Goal: Task Accomplishment & Management: Manage account settings

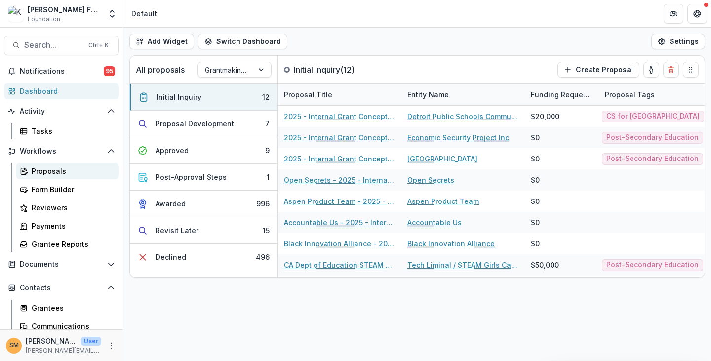
click at [41, 173] on div "Proposals" at bounding box center [71, 171] width 79 height 10
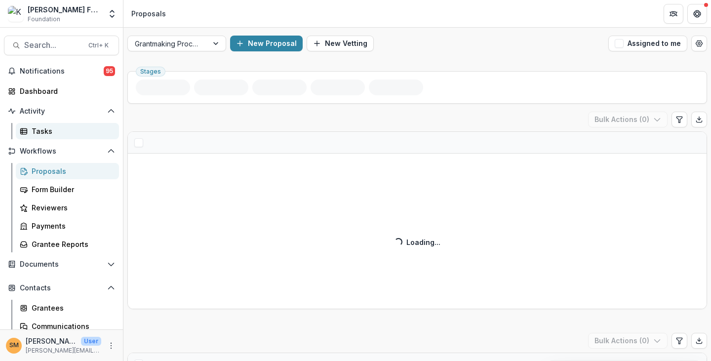
click at [38, 129] on div "Tasks" at bounding box center [71, 131] width 79 height 10
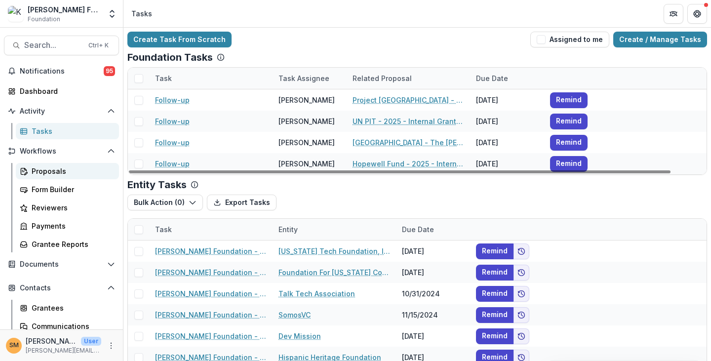
click at [45, 172] on div "Proposals" at bounding box center [71, 171] width 79 height 10
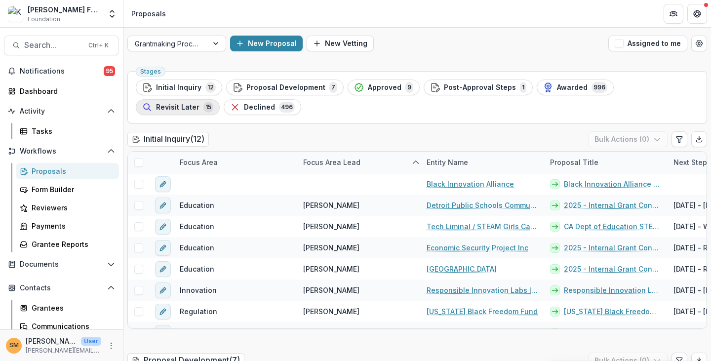
click at [199, 103] on span "Revisit Later" at bounding box center [177, 107] width 43 height 8
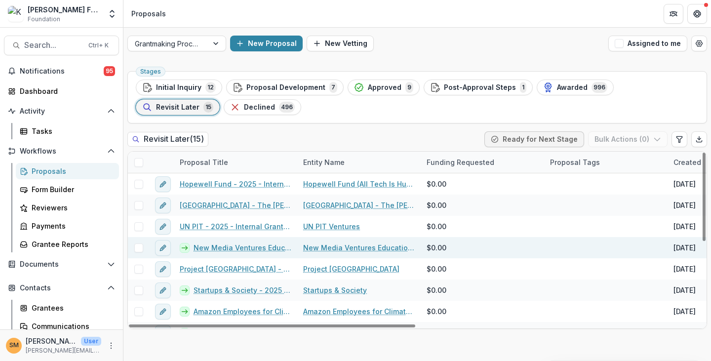
click at [241, 245] on link "New Media Ventures Education Fund - 2025 - Internal Grant Concept Form" at bounding box center [242, 247] width 98 height 10
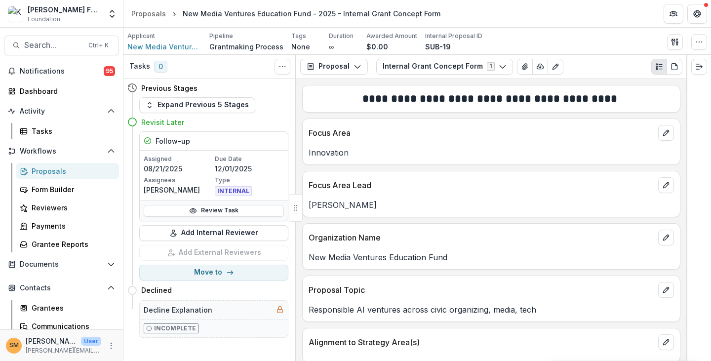
click at [201, 172] on p "08/21/2025" at bounding box center [178, 168] width 69 height 10
click at [204, 209] on link "Review Task" at bounding box center [214, 211] width 140 height 12
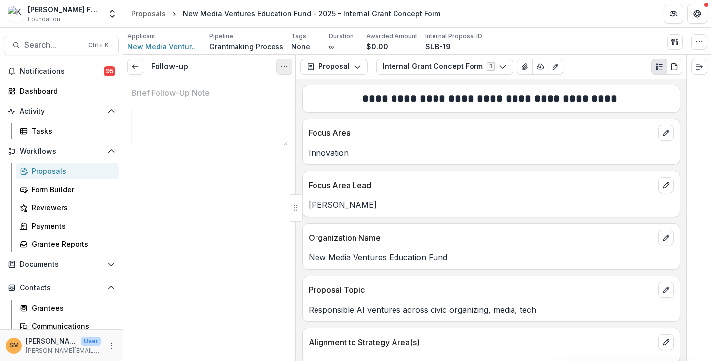
click at [285, 66] on icon "Options" at bounding box center [284, 67] width 8 height 8
click at [221, 109] on button "Reopen Task" at bounding box center [237, 110] width 106 height 16
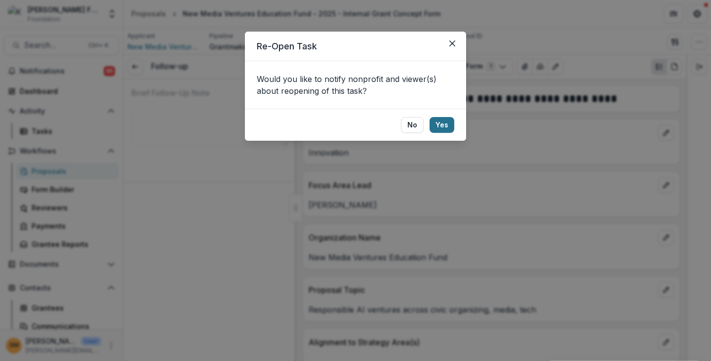
click at [443, 124] on button "Yes" at bounding box center [441, 125] width 25 height 16
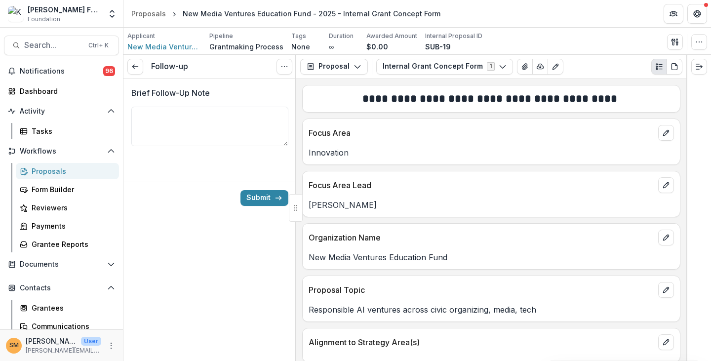
click at [46, 171] on div "Proposals" at bounding box center [71, 171] width 79 height 10
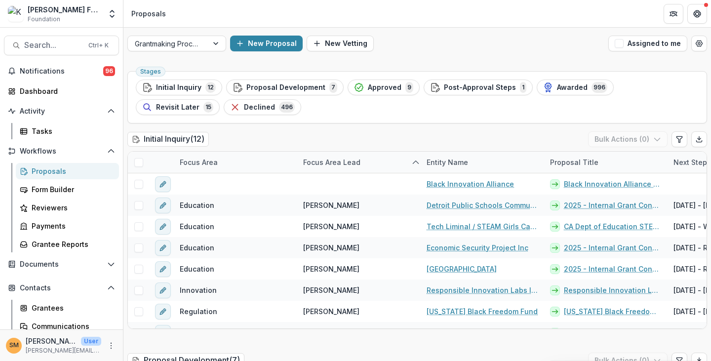
click at [220, 99] on button "Revisit Later 15" at bounding box center [178, 107] width 84 height 16
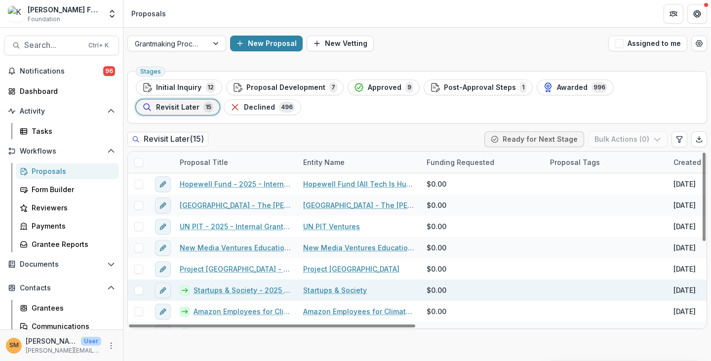
click at [222, 291] on link "Startups & Society - 2025 - Internal Grant Concept Form" at bounding box center [242, 290] width 98 height 10
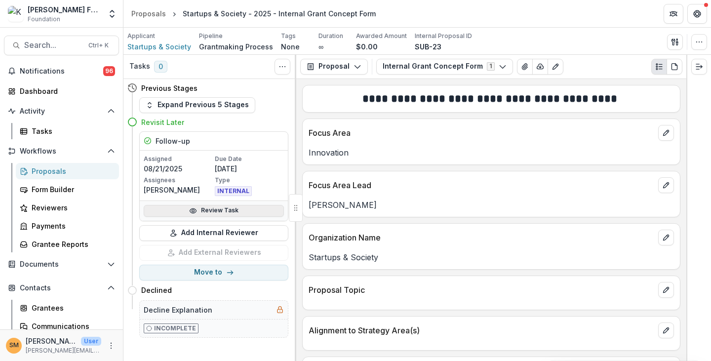
click at [196, 209] on icon at bounding box center [193, 210] width 6 height 4
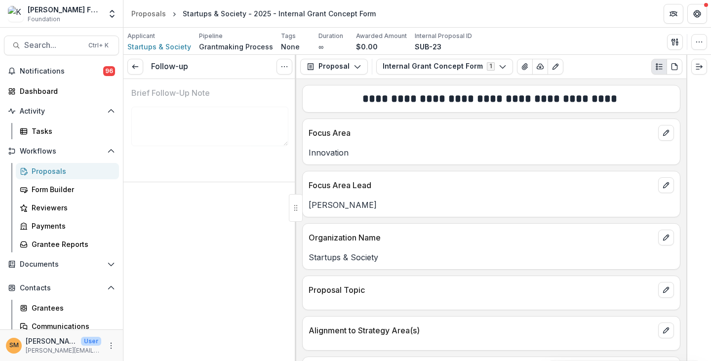
click at [284, 66] on circle "Options" at bounding box center [284, 66] width 0 height 0
click at [235, 108] on button "Reopen Task" at bounding box center [237, 110] width 106 height 16
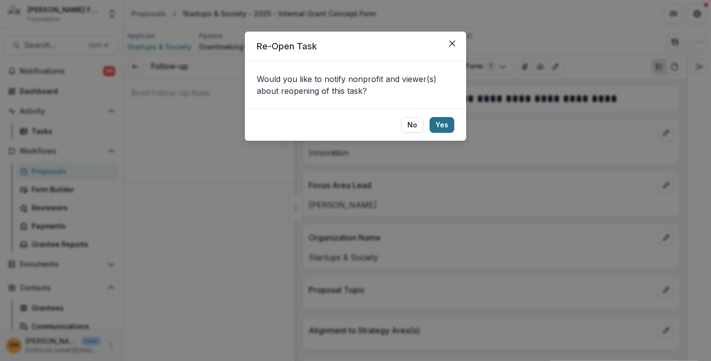
click at [445, 122] on button "Yes" at bounding box center [441, 125] width 25 height 16
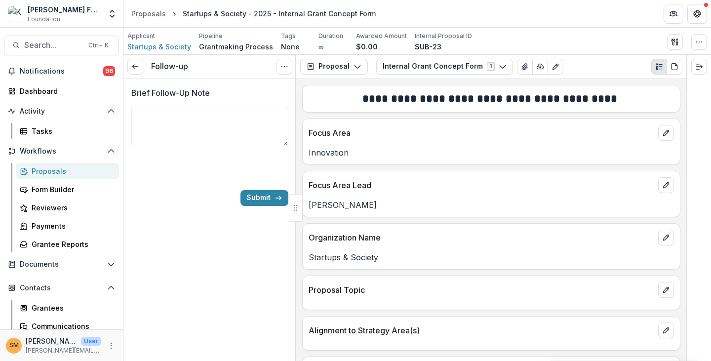
click at [52, 169] on div "Proposals" at bounding box center [71, 171] width 79 height 10
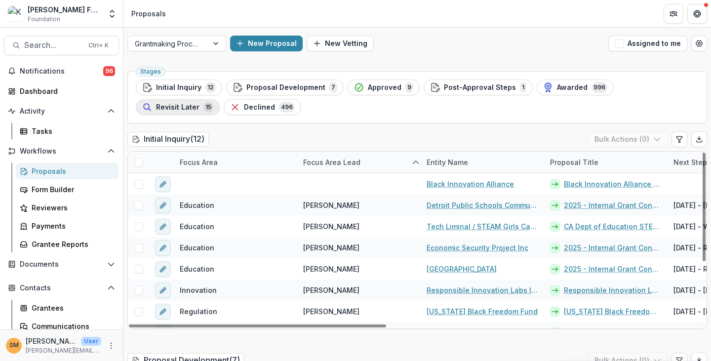
click at [199, 103] on span "Revisit Later" at bounding box center [177, 107] width 43 height 8
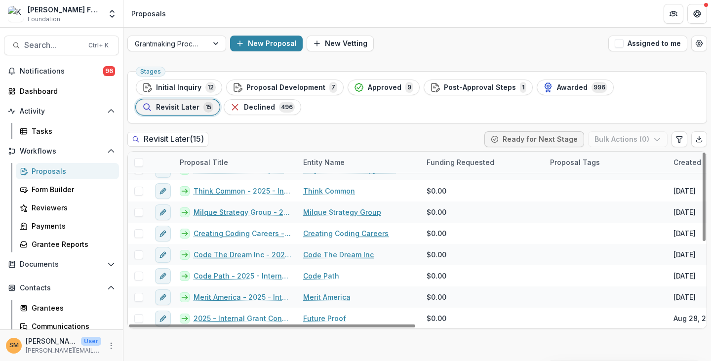
scroll to position [114, 0]
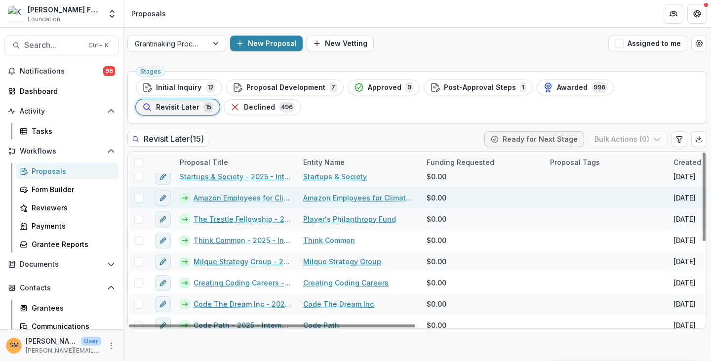
click at [221, 198] on link "Amazon Employees for Climate Justice - 2025 - Internal Grant Concept Form" at bounding box center [242, 197] width 98 height 10
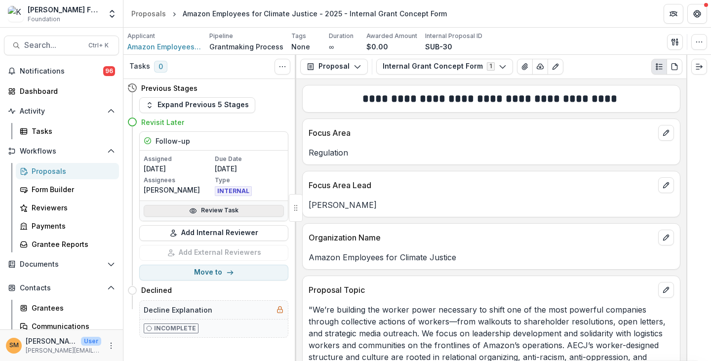
click at [214, 210] on link "Review Task" at bounding box center [214, 211] width 140 height 12
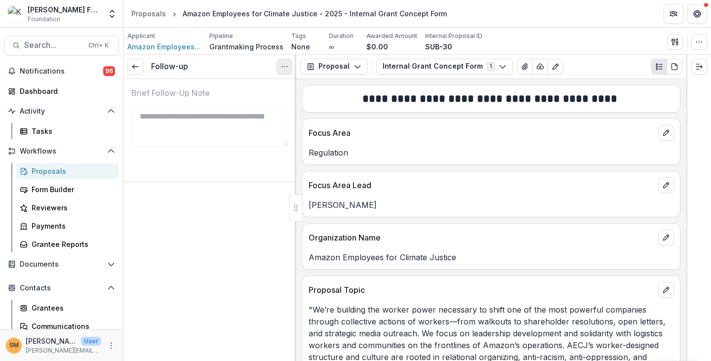
click at [282, 72] on button "Options" at bounding box center [284, 67] width 16 height 16
click at [233, 113] on button "Reopen Task" at bounding box center [237, 110] width 106 height 16
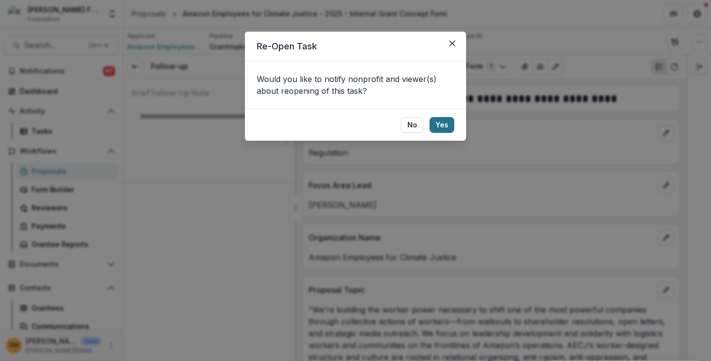
click at [445, 123] on button "Yes" at bounding box center [441, 125] width 25 height 16
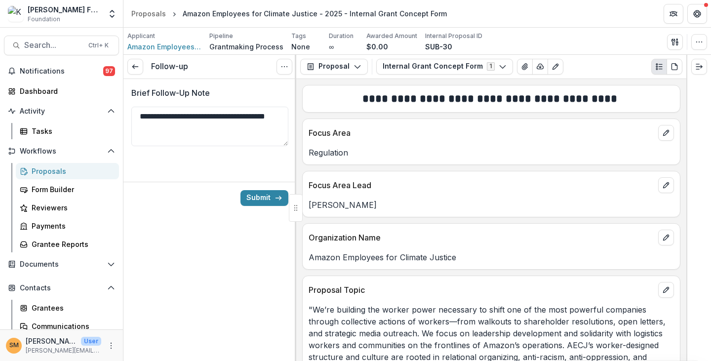
click at [50, 172] on div "Proposals" at bounding box center [71, 171] width 79 height 10
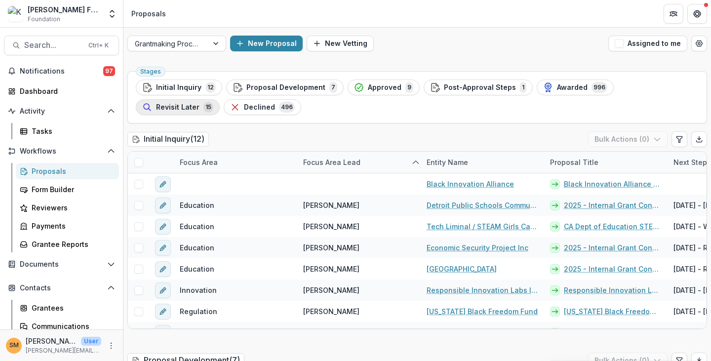
click at [199, 103] on span "Revisit Later" at bounding box center [177, 107] width 43 height 8
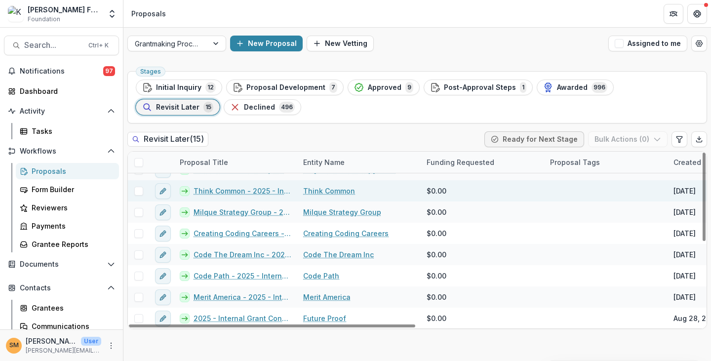
scroll to position [114, 0]
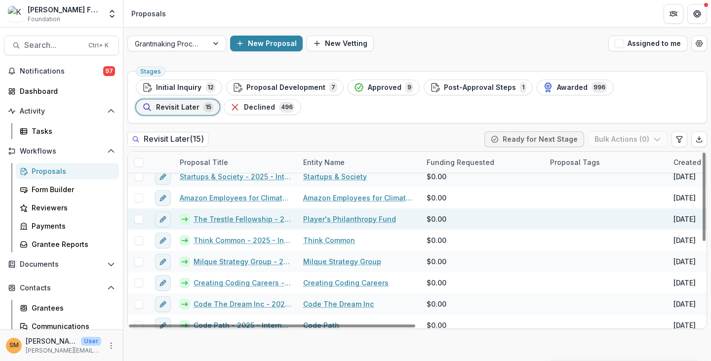
click at [226, 217] on link "The Trestle Fellowship - 2025 - Internal Grant Concept Form" at bounding box center [242, 219] width 98 height 10
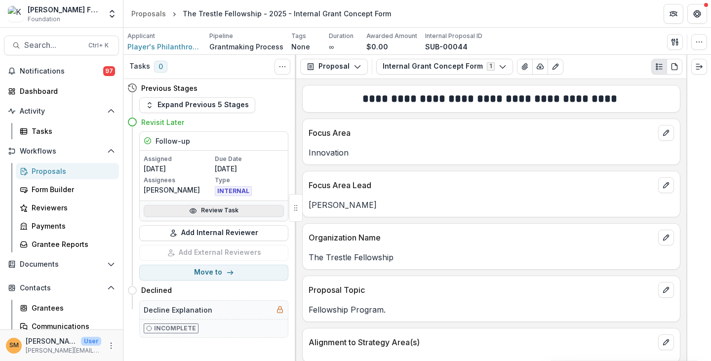
click at [211, 206] on link "Review Task" at bounding box center [214, 211] width 140 height 12
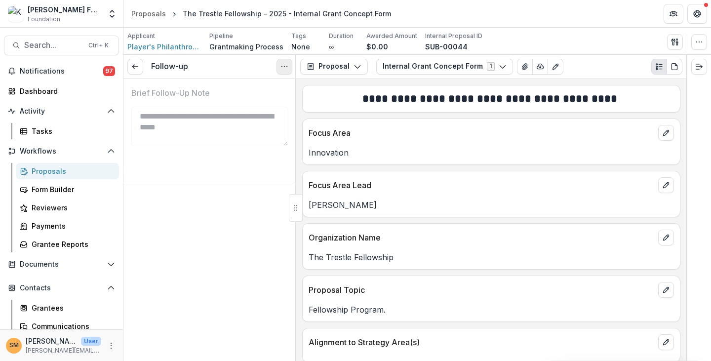
click at [281, 69] on icon "Options" at bounding box center [284, 67] width 8 height 8
click at [231, 107] on button "Reopen Task" at bounding box center [237, 110] width 106 height 16
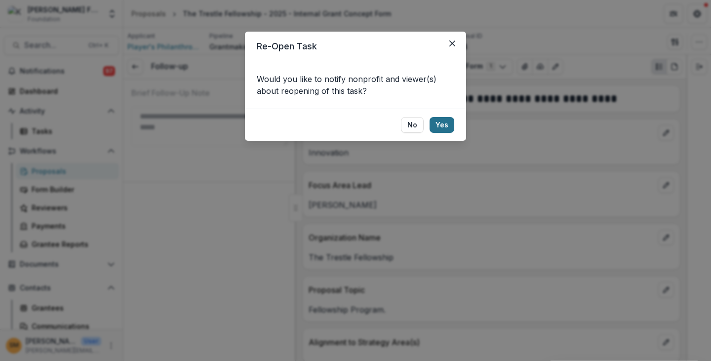
click at [436, 125] on button "Yes" at bounding box center [441, 125] width 25 height 16
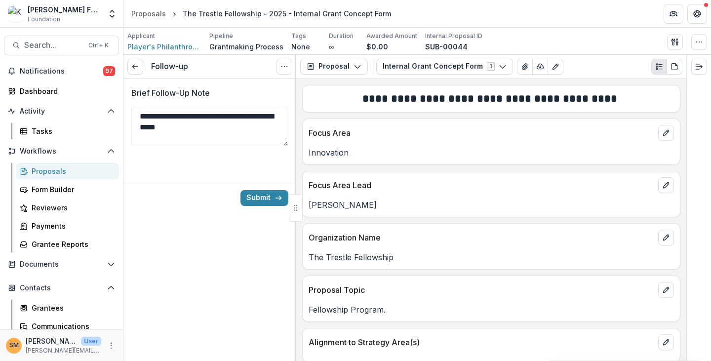
click at [47, 174] on div "Proposals" at bounding box center [71, 171] width 79 height 10
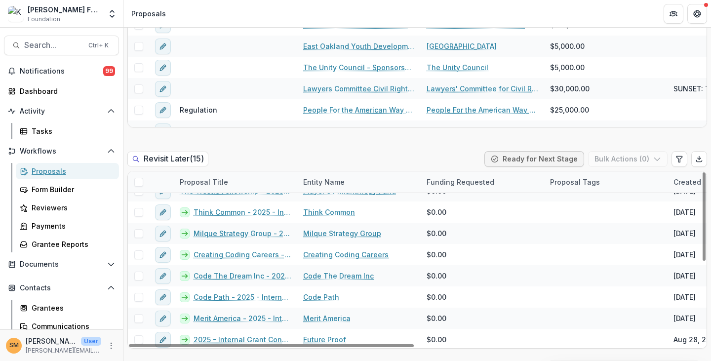
scroll to position [163, 0]
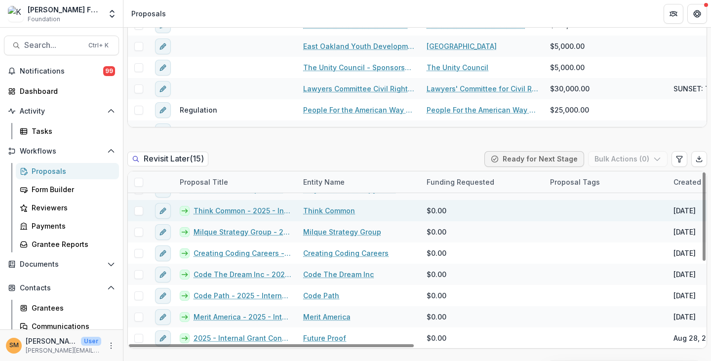
click at [223, 210] on link "Think Common - 2025 - Internal Grant Concept Form" at bounding box center [242, 210] width 98 height 10
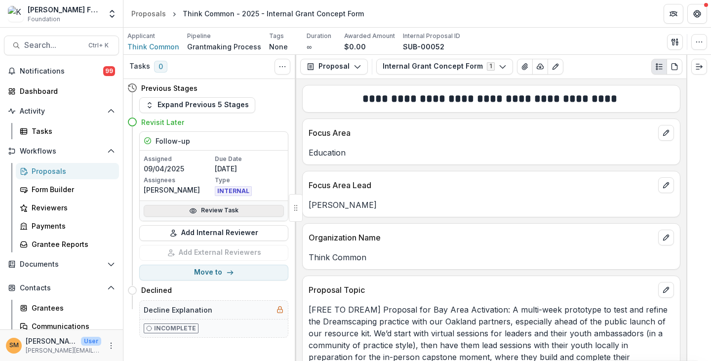
click at [231, 206] on link "Review Task" at bounding box center [214, 211] width 140 height 12
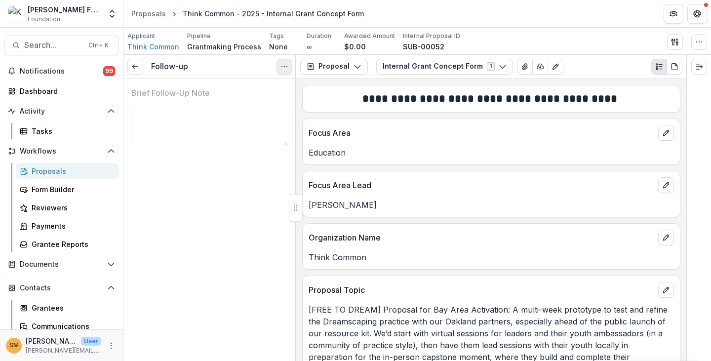
click at [283, 67] on icon "Options" at bounding box center [284, 67] width 8 height 8
click at [223, 106] on button "Reopen Task" at bounding box center [237, 110] width 106 height 16
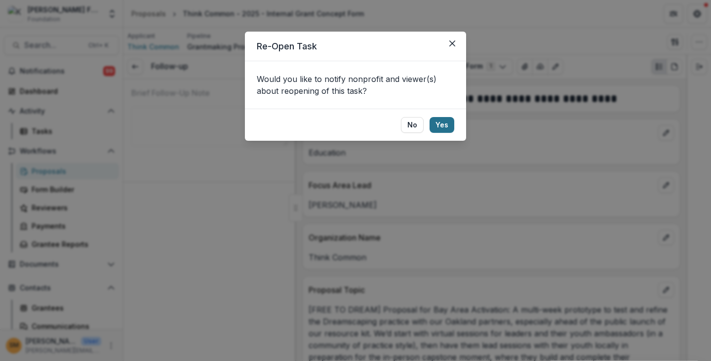
click at [444, 127] on button "Yes" at bounding box center [441, 125] width 25 height 16
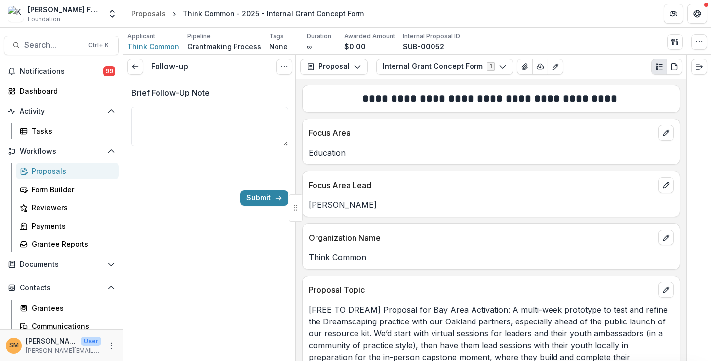
click at [52, 169] on div "Proposals" at bounding box center [71, 171] width 79 height 10
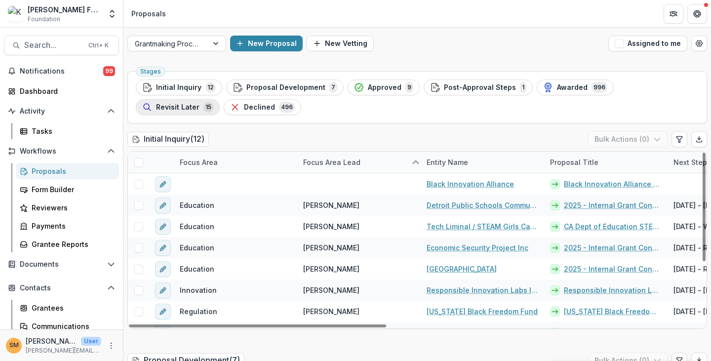
click at [213, 102] on div "Revisit Later 15" at bounding box center [177, 107] width 71 height 11
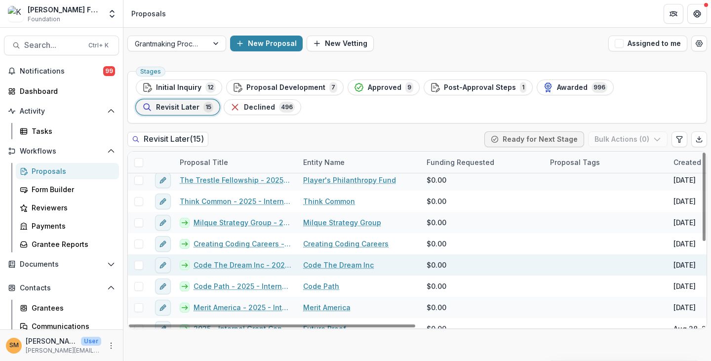
scroll to position [163, 0]
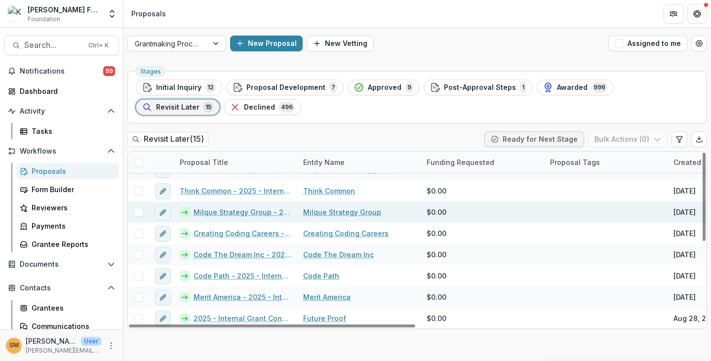
click at [228, 211] on link "Milque Strategy Group - 2025 - Internal Grant Concept Form" at bounding box center [242, 212] width 98 height 10
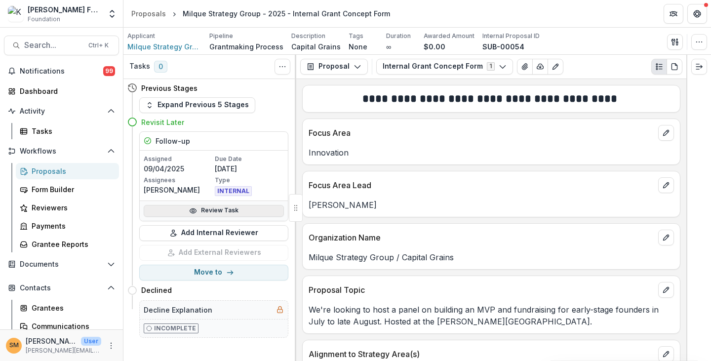
click at [216, 212] on link "Review Task" at bounding box center [214, 211] width 140 height 12
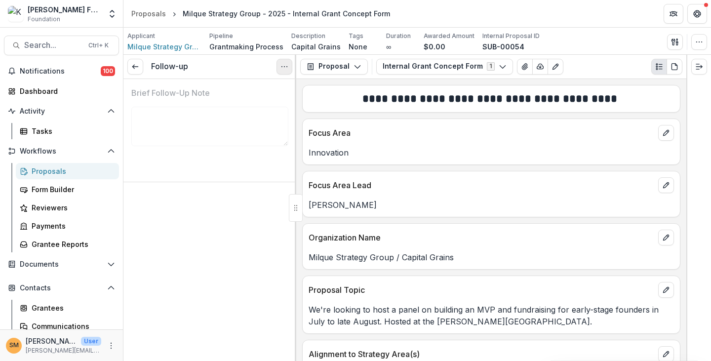
click at [288, 66] on icon "Options" at bounding box center [284, 67] width 8 height 8
click at [229, 106] on button "Reopen Task" at bounding box center [237, 110] width 106 height 16
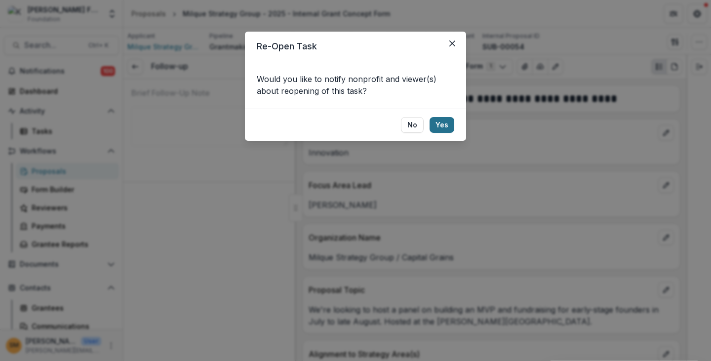
click at [442, 123] on button "Yes" at bounding box center [441, 125] width 25 height 16
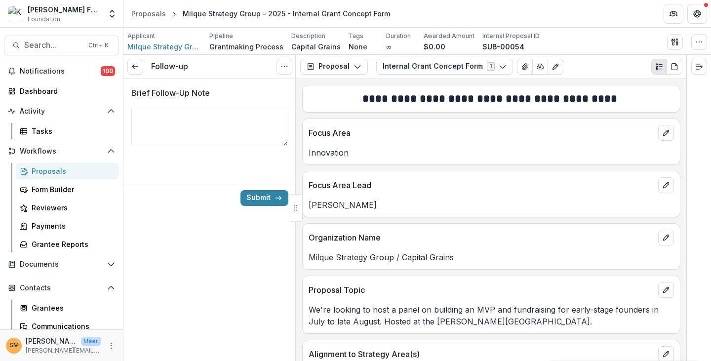
click at [47, 170] on div "Proposals" at bounding box center [71, 171] width 79 height 10
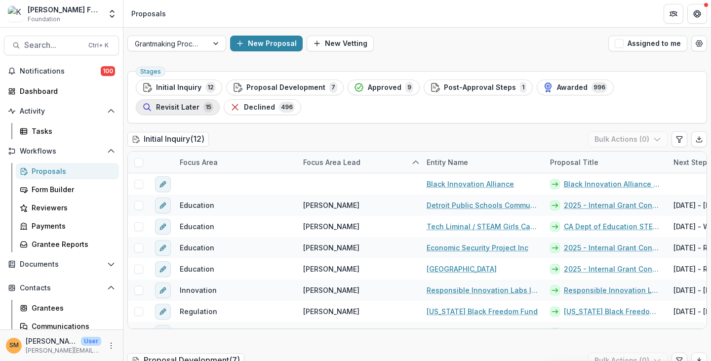
click at [199, 103] on span "Revisit Later" at bounding box center [177, 107] width 43 height 8
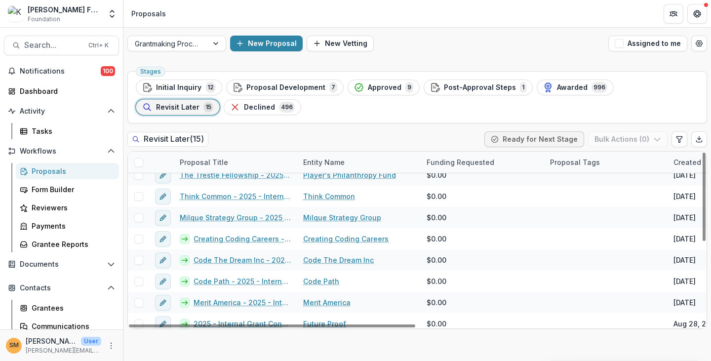
scroll to position [163, 0]
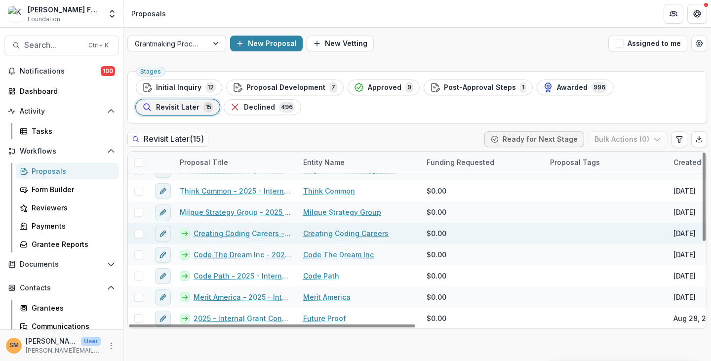
click at [225, 232] on link "Creating Coding Careers - 2025 - Internal Grant Concept Form" at bounding box center [242, 233] width 98 height 10
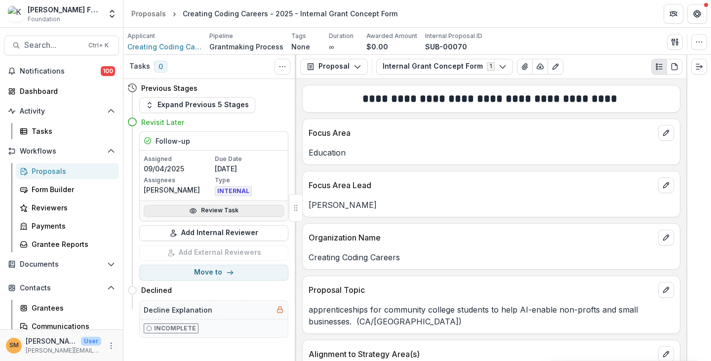
click at [216, 210] on link "Review Task" at bounding box center [214, 211] width 140 height 12
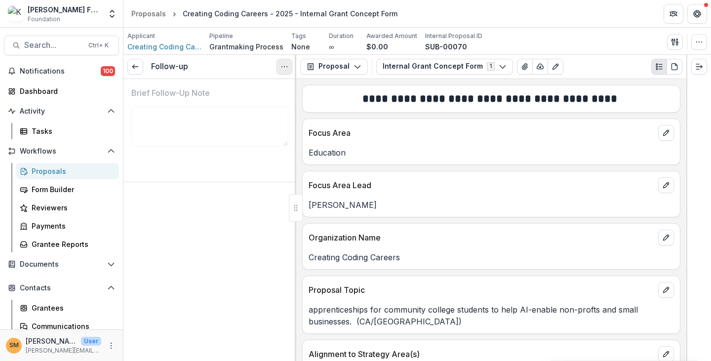
click at [282, 64] on icon "Options" at bounding box center [284, 67] width 8 height 8
click at [233, 111] on button "Reopen Task" at bounding box center [237, 110] width 106 height 16
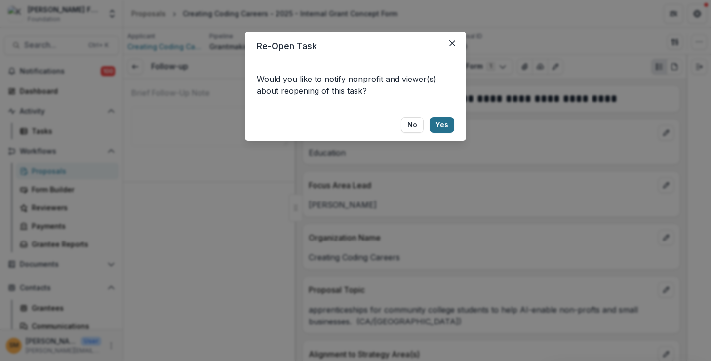
click at [440, 126] on button "Yes" at bounding box center [441, 125] width 25 height 16
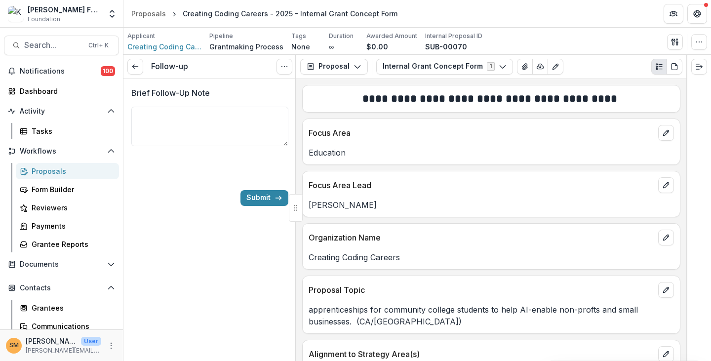
click at [47, 172] on div "Proposals" at bounding box center [71, 171] width 79 height 10
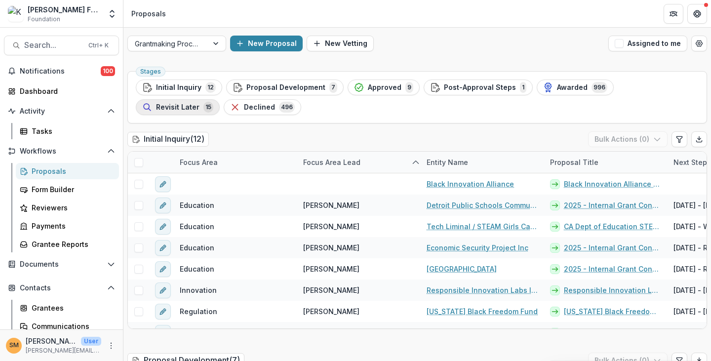
click at [199, 103] on span "Revisit Later" at bounding box center [177, 107] width 43 height 8
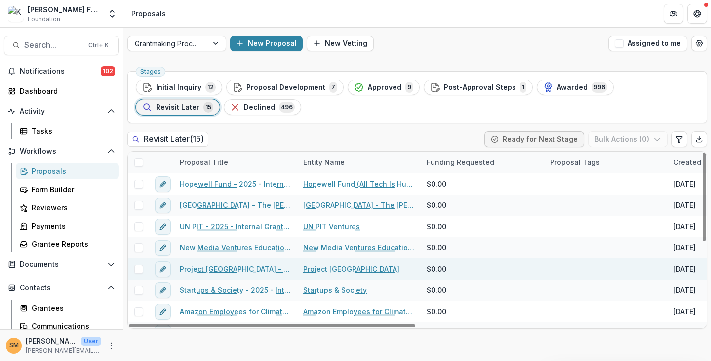
scroll to position [163, 0]
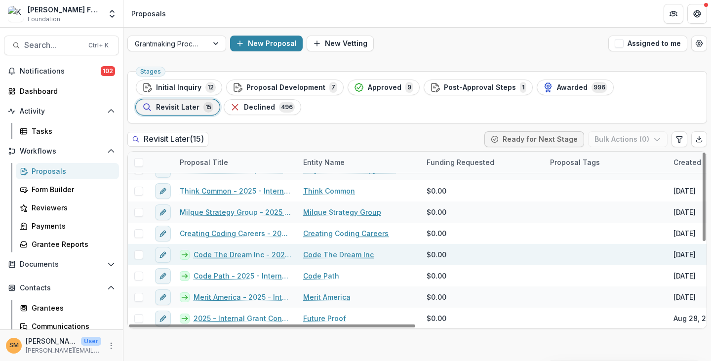
click at [224, 253] on link "Code The Dream Inc - 2025 - Internal Grant Concept Form" at bounding box center [242, 254] width 98 height 10
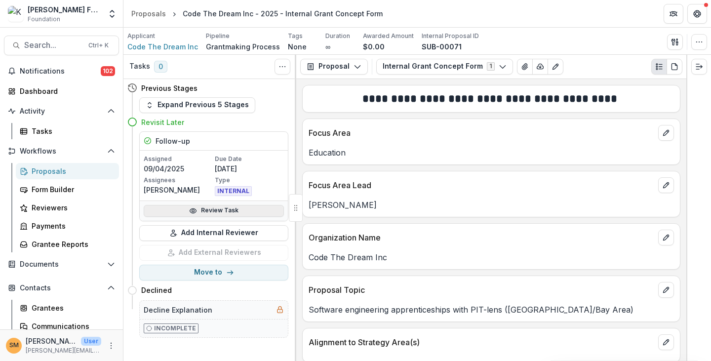
click at [211, 208] on link "Review Task" at bounding box center [214, 211] width 140 height 12
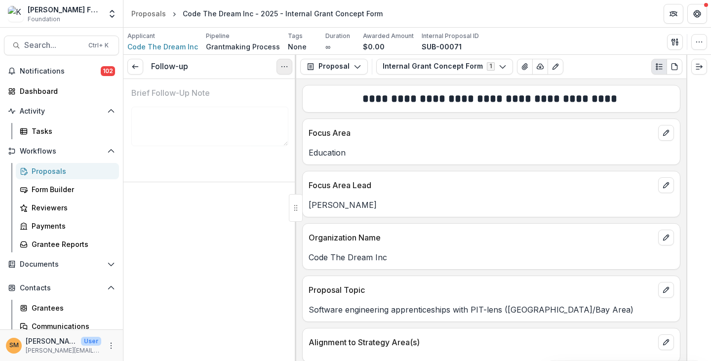
click at [286, 65] on icon "Options" at bounding box center [284, 67] width 8 height 8
click at [217, 110] on button "Reopen Task" at bounding box center [237, 110] width 106 height 16
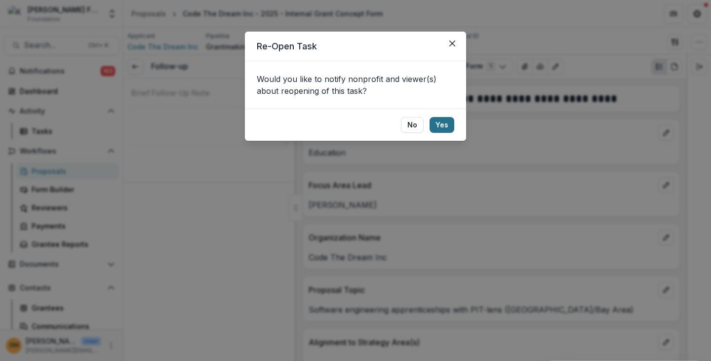
click at [444, 124] on button "Yes" at bounding box center [441, 125] width 25 height 16
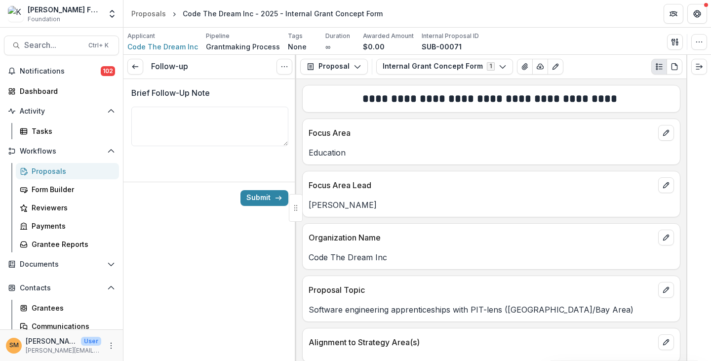
click at [45, 175] on div "Proposals" at bounding box center [71, 171] width 79 height 10
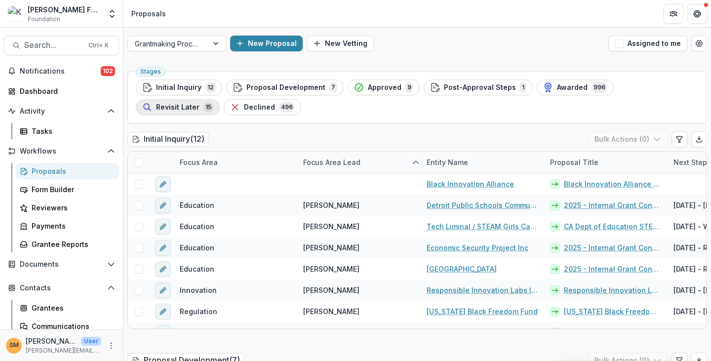
click at [199, 103] on span "Revisit Later" at bounding box center [177, 107] width 43 height 8
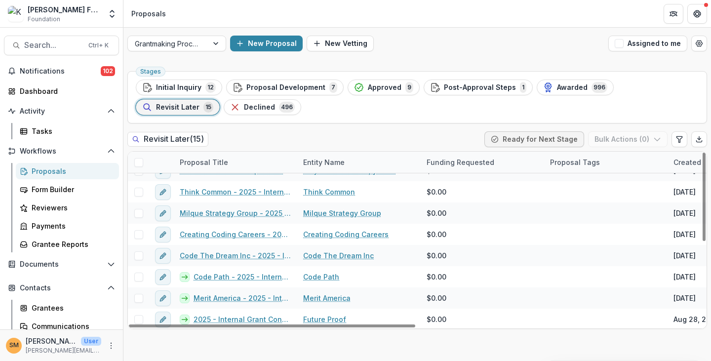
scroll to position [163, 0]
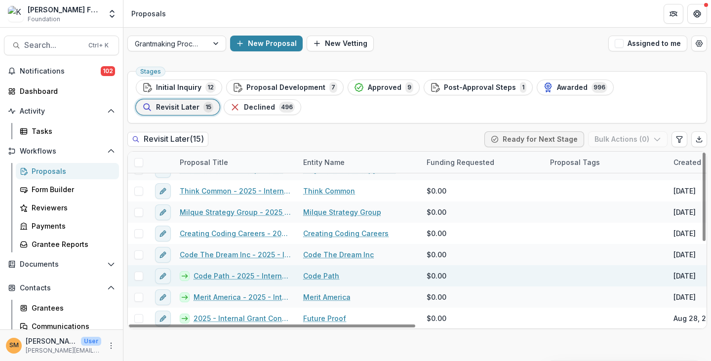
click at [226, 277] on link "Code Path - 2025 - Internal Grant Concept Form" at bounding box center [242, 275] width 98 height 10
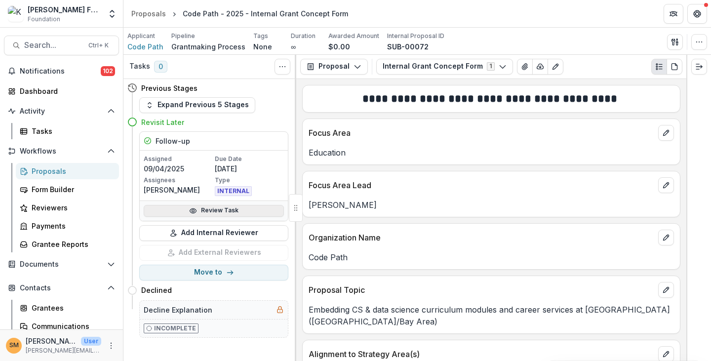
click at [208, 211] on link "Review Task" at bounding box center [214, 211] width 140 height 12
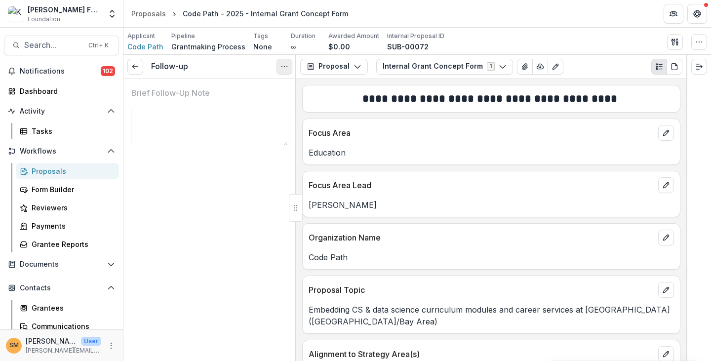
click at [288, 63] on button "Options" at bounding box center [284, 67] width 16 height 16
click at [237, 105] on button "Reopen Task" at bounding box center [237, 110] width 106 height 16
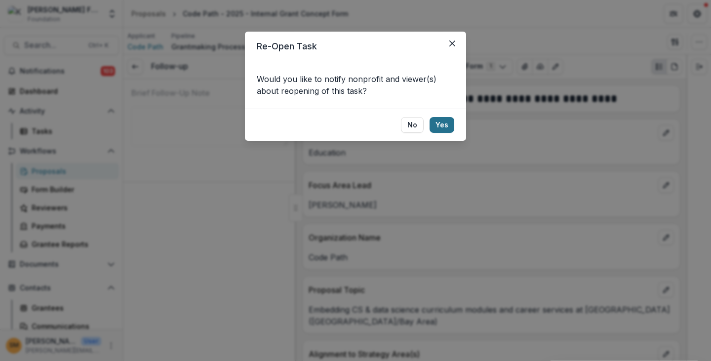
click at [439, 124] on button "Yes" at bounding box center [441, 125] width 25 height 16
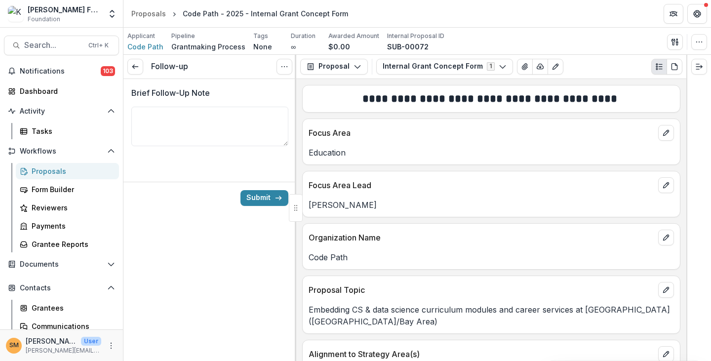
click at [38, 173] on div "Proposals" at bounding box center [71, 171] width 79 height 10
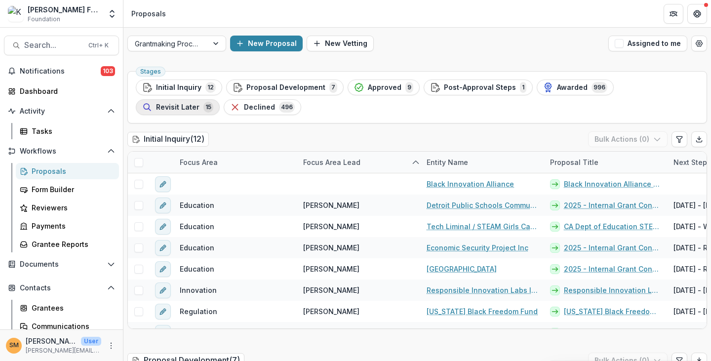
click at [199, 103] on span "Revisit Later" at bounding box center [177, 107] width 43 height 8
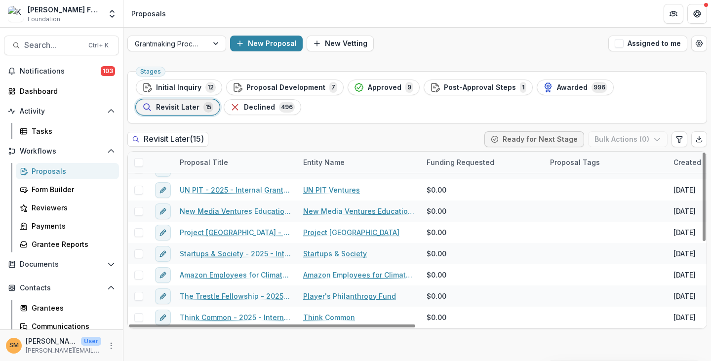
scroll to position [163, 0]
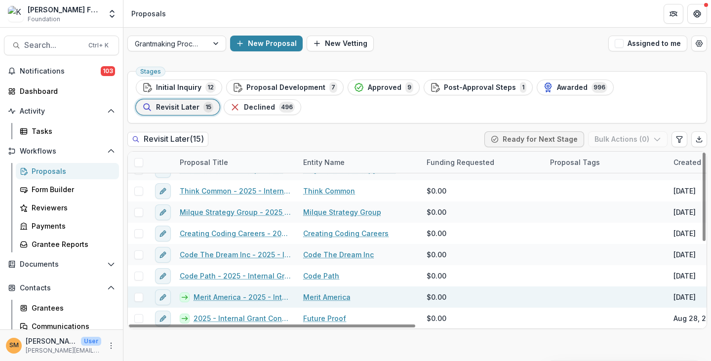
click at [218, 299] on link "Merit America - 2025 - Internal Grant Concept Form" at bounding box center [242, 297] width 98 height 10
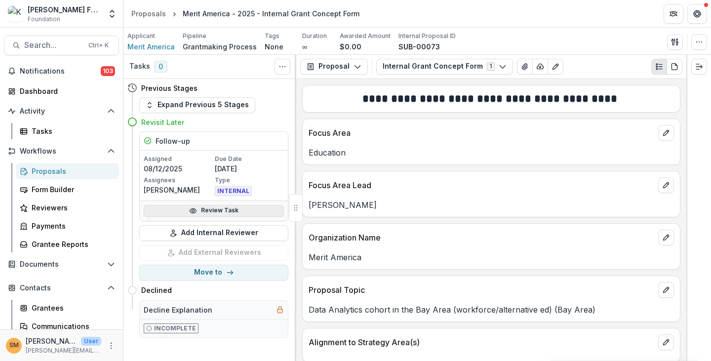
click at [212, 210] on link "Review Task" at bounding box center [214, 211] width 140 height 12
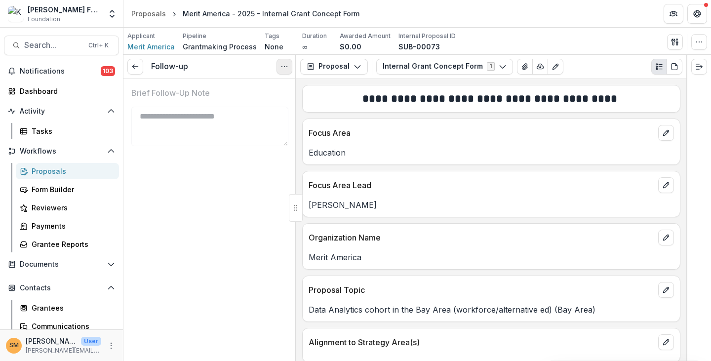
click at [282, 66] on icon "Options" at bounding box center [284, 67] width 8 height 8
click at [229, 108] on button "Reopen Task" at bounding box center [237, 110] width 106 height 16
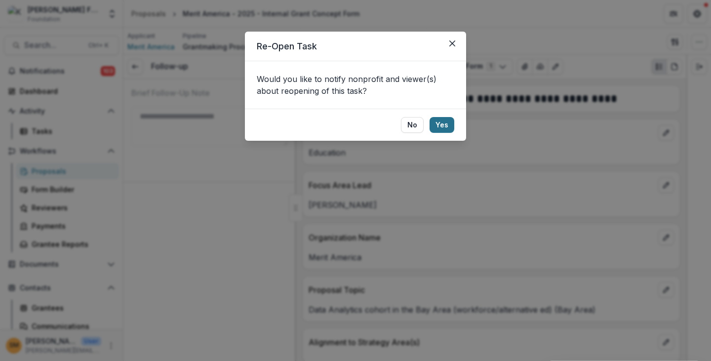
click at [445, 124] on button "Yes" at bounding box center [441, 125] width 25 height 16
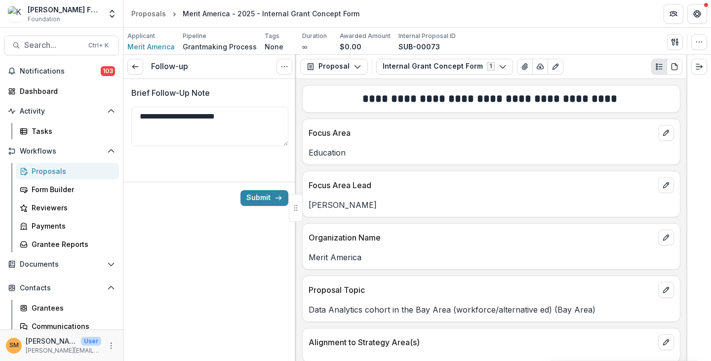
click at [49, 171] on div "Proposals" at bounding box center [71, 171] width 79 height 10
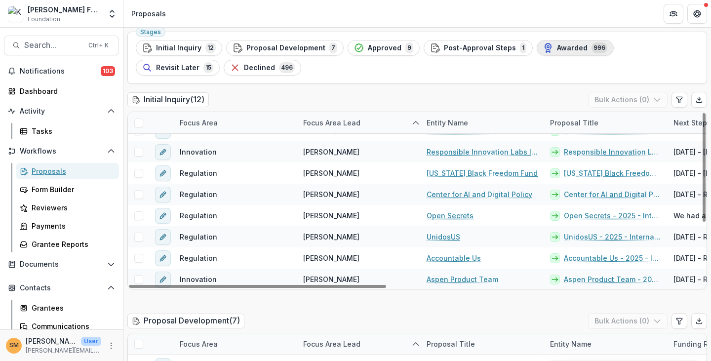
scroll to position [49, 0]
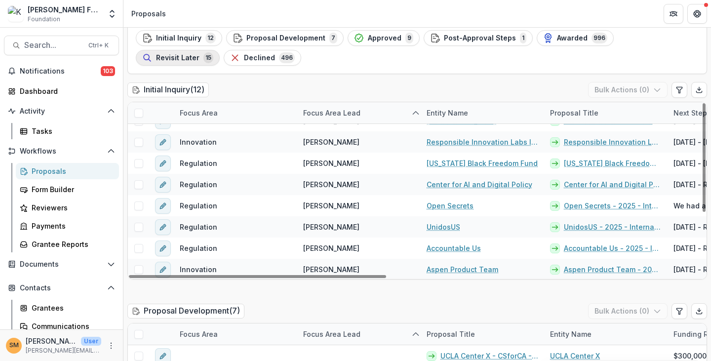
click at [199, 54] on span "Revisit Later" at bounding box center [177, 58] width 43 height 8
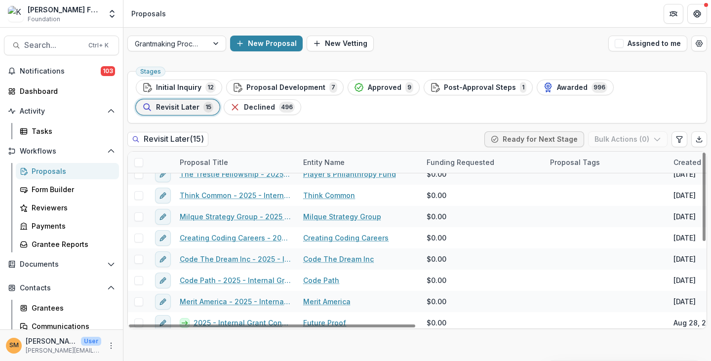
scroll to position [163, 0]
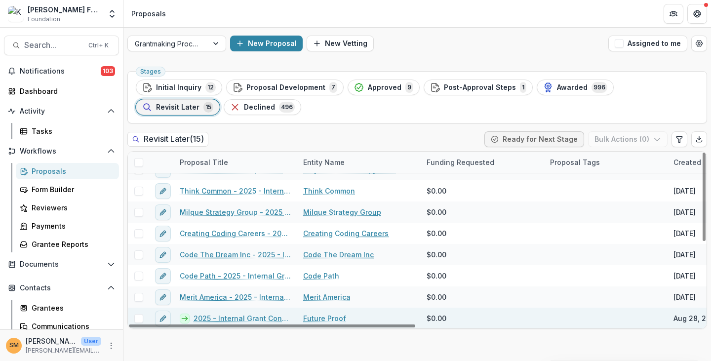
click at [229, 316] on link "2025 - Internal Grant Concept Form" at bounding box center [242, 318] width 98 height 10
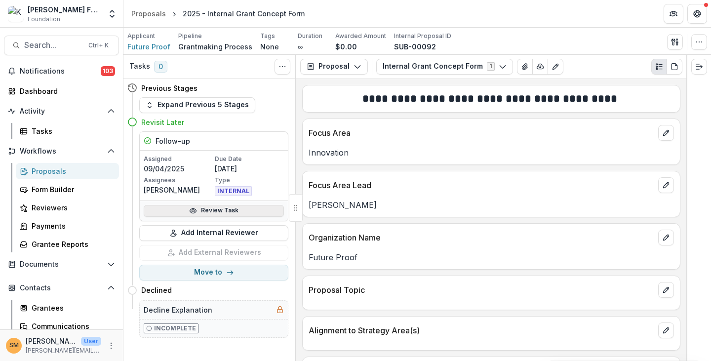
click at [218, 210] on link "Review Task" at bounding box center [214, 211] width 140 height 12
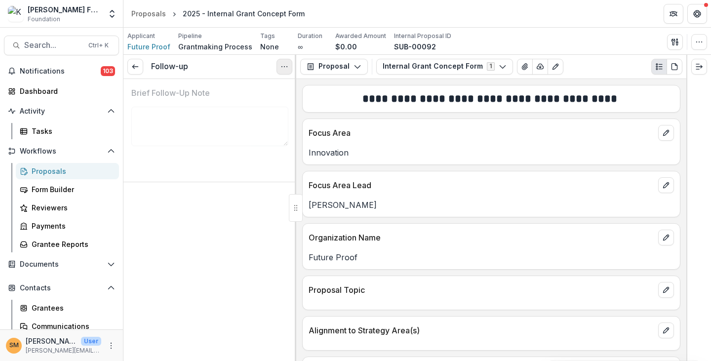
click at [283, 67] on icon "Options" at bounding box center [284, 67] width 8 height 8
click at [234, 110] on button "Reopen Task" at bounding box center [237, 110] width 106 height 16
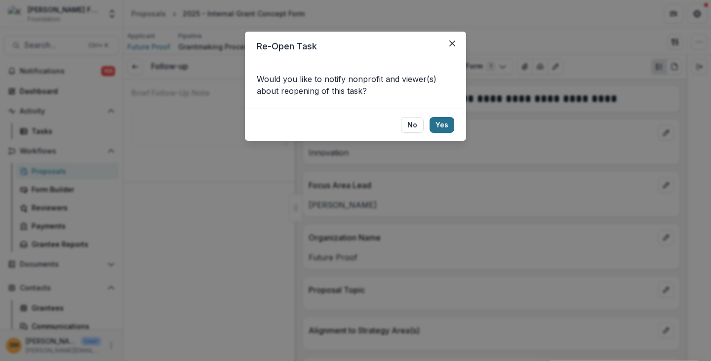
click at [439, 126] on button "Yes" at bounding box center [441, 125] width 25 height 16
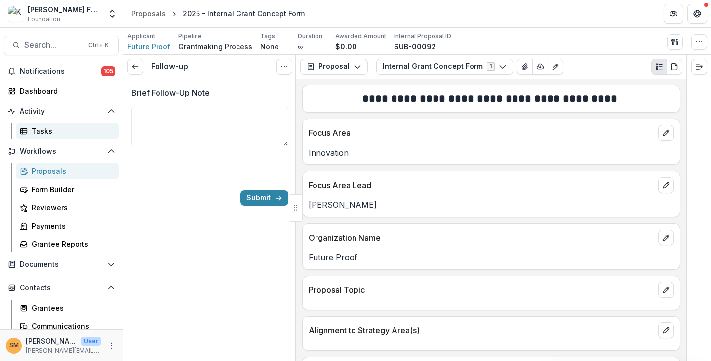
click at [37, 131] on div "Tasks" at bounding box center [71, 131] width 79 height 10
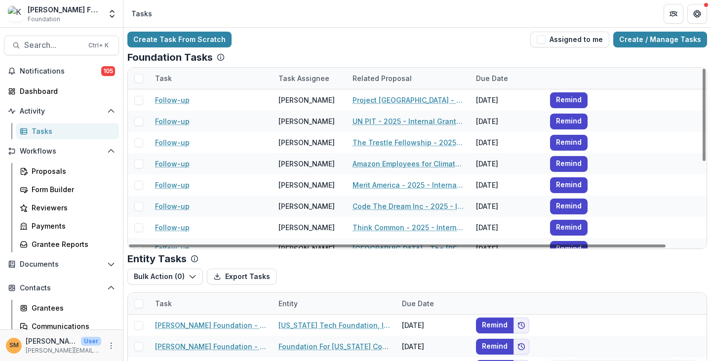
click at [487, 77] on div "Due Date" at bounding box center [492, 78] width 44 height 10
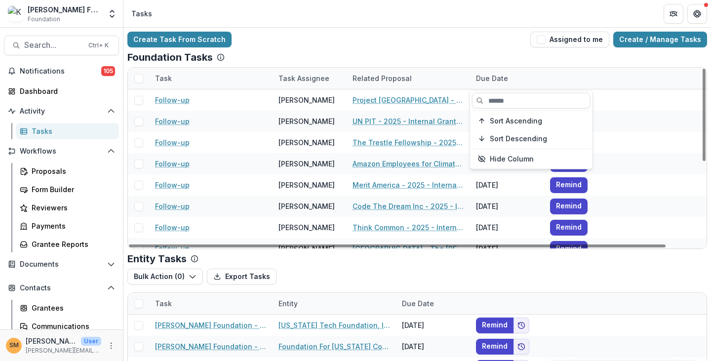
click at [487, 77] on div "Due Date" at bounding box center [492, 78] width 44 height 10
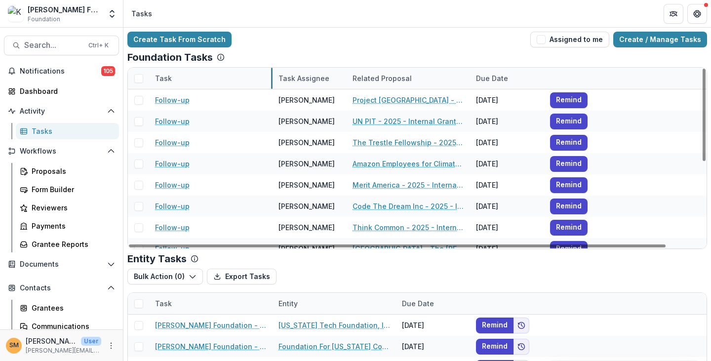
drag, startPoint x: 271, startPoint y: 78, endPoint x: 224, endPoint y: 78, distance: 47.9
